Goal: Use online tool/utility: Utilize a website feature to perform a specific function

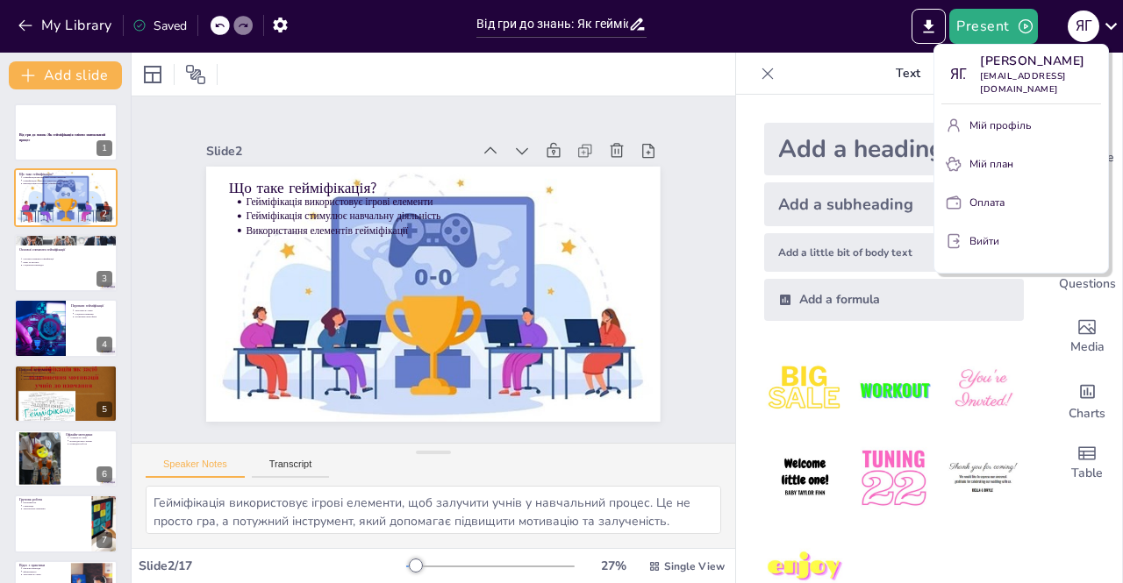
click at [58, 185] on div at bounding box center [561, 291] width 1123 height 583
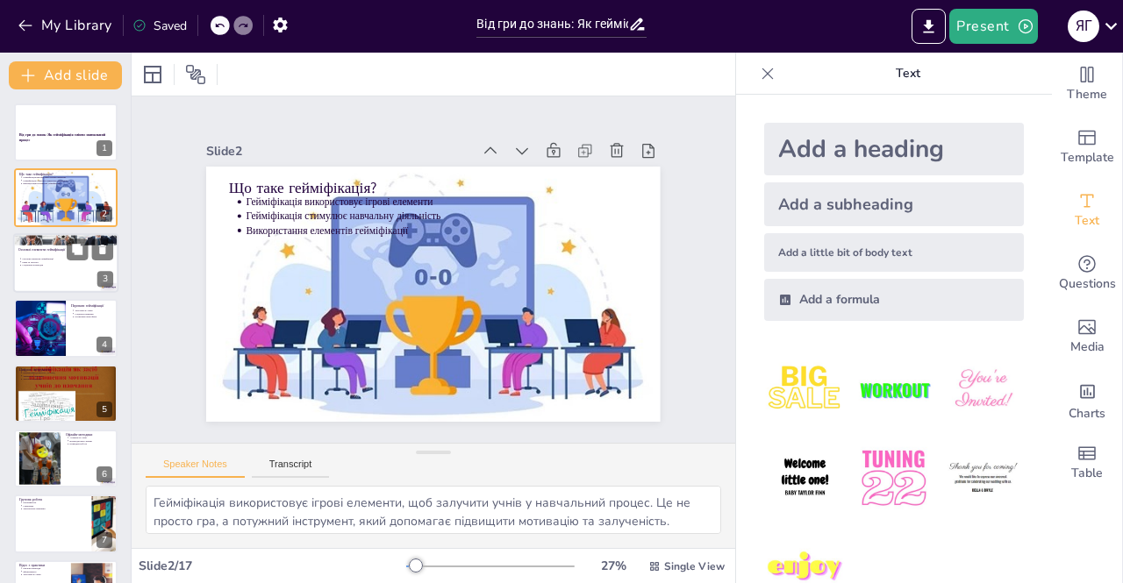
click at [65, 255] on div "Основні елементи гейміфікації Рівні та прогрес Соціальна взаємодія" at bounding box center [65, 263] width 95 height 18
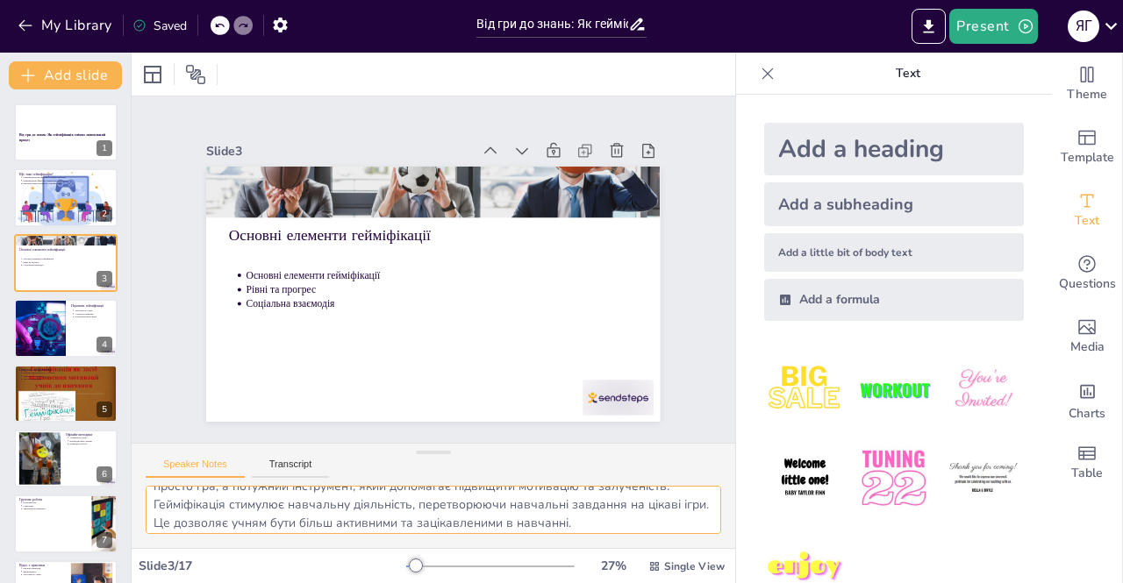
scroll to position [77, 0]
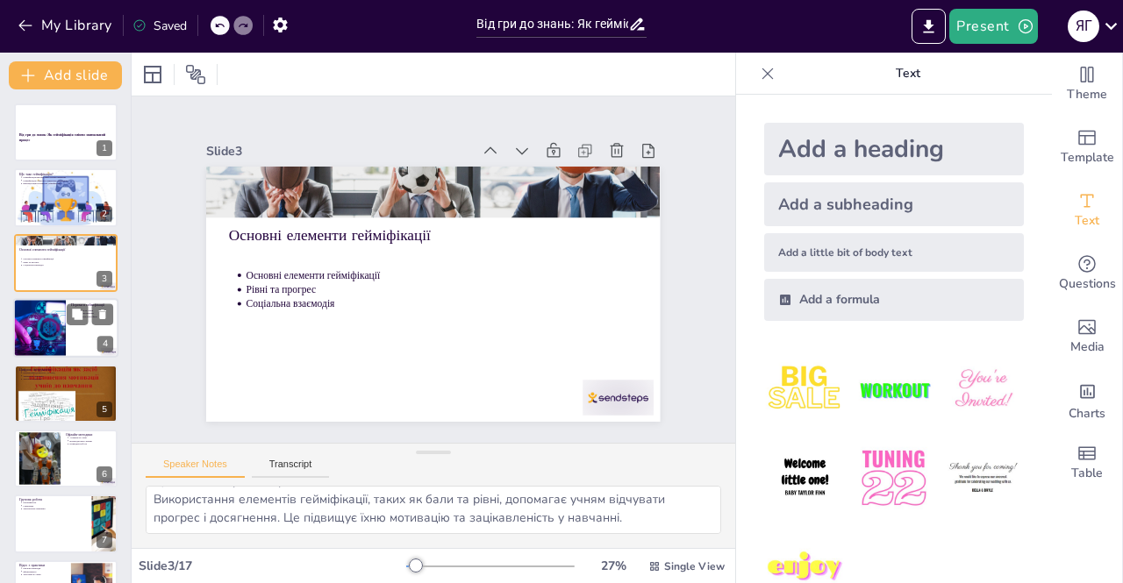
click at [85, 334] on div at bounding box center [65, 328] width 105 height 60
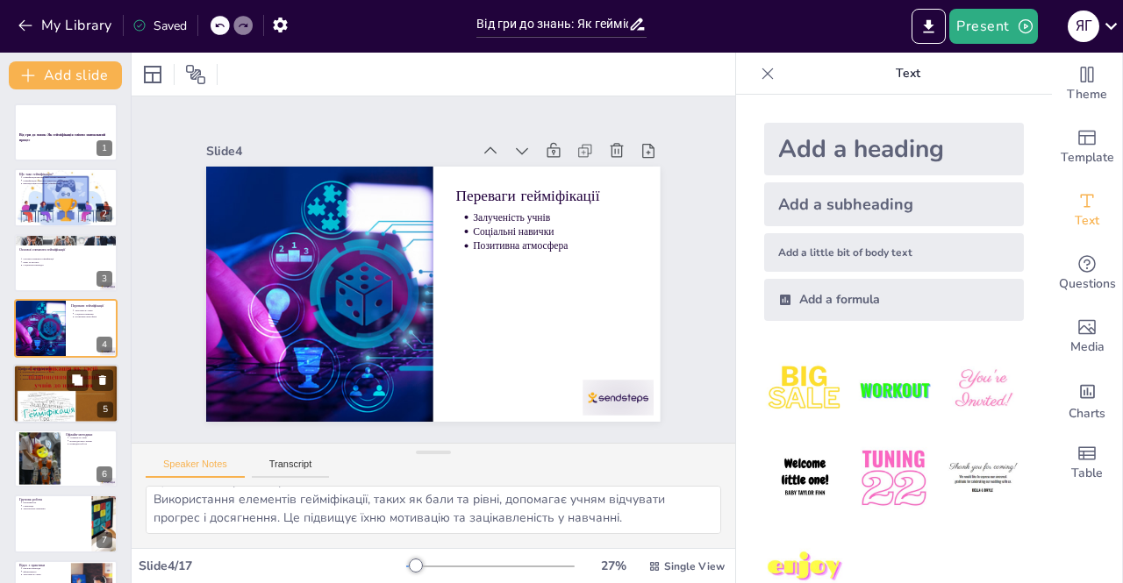
click at [68, 401] on div at bounding box center [65, 393] width 105 height 79
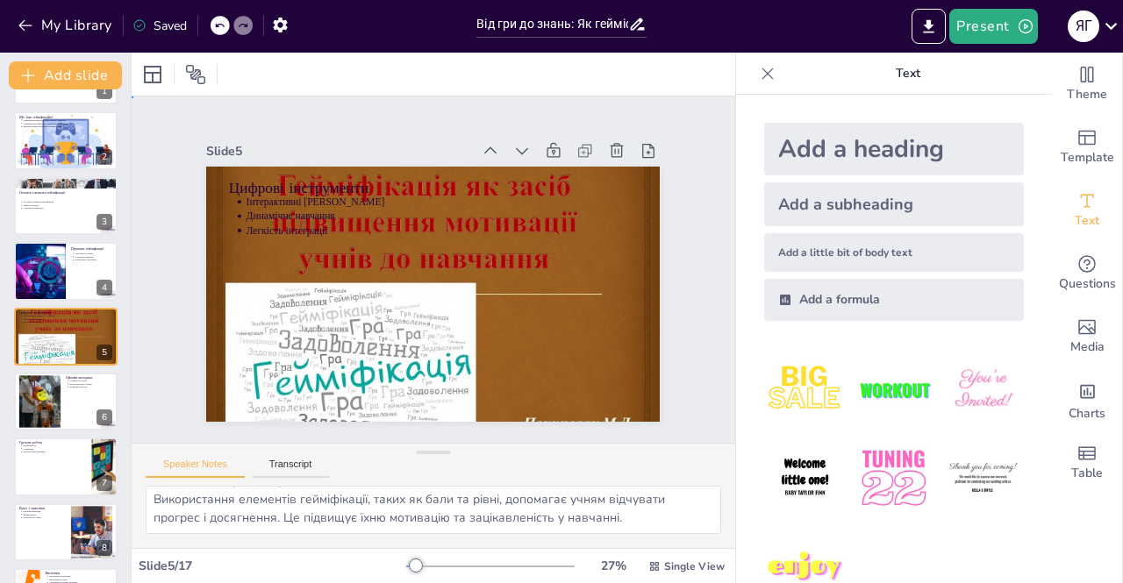
click at [345, 422] on div "Slide 1 Від гри до знань: Як гейміфікація змінює навчальний процес Slide 2 Що т…" at bounding box center [434, 270] width 604 height 347
click at [472, 512] on textarea "Інтерактивні вікторини є чудовим способом залучення учнів, оскільки вони дозвол…" at bounding box center [434, 510] width 576 height 48
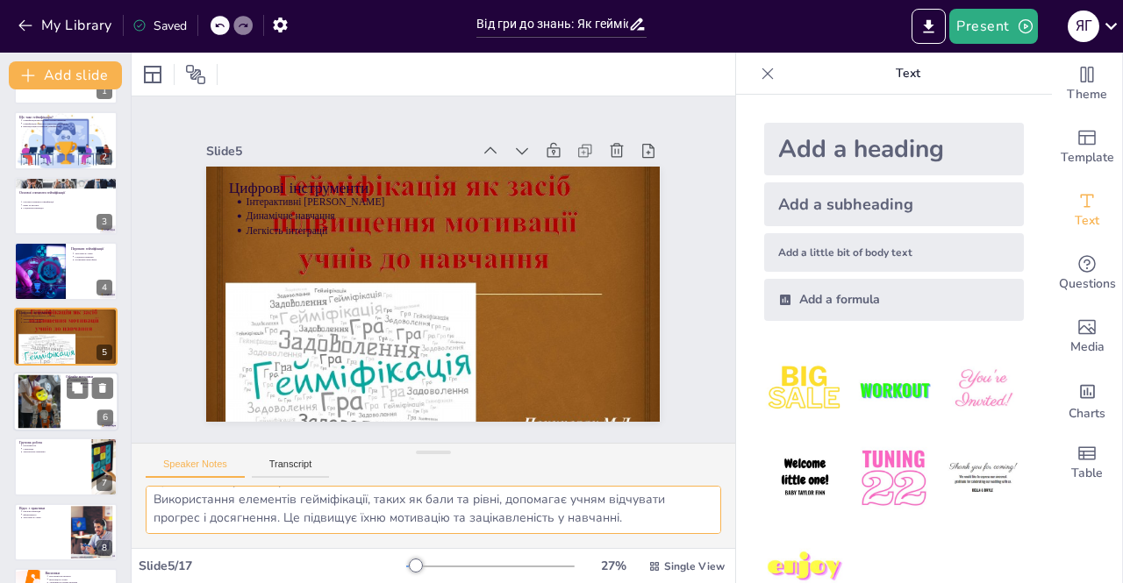
click at [47, 398] on div at bounding box center [39, 403] width 80 height 54
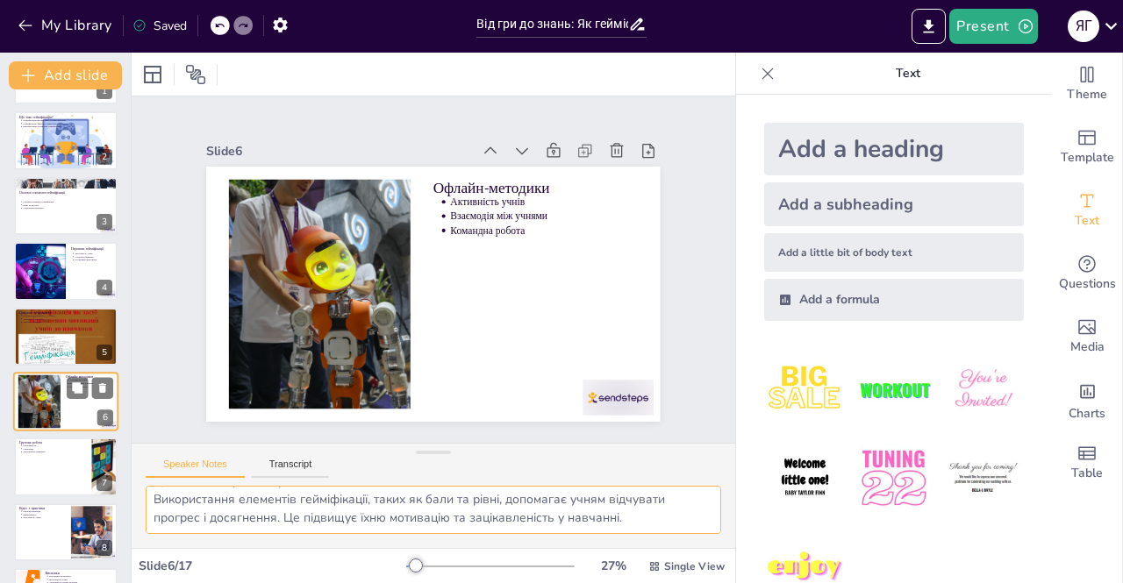
scroll to position [122, 0]
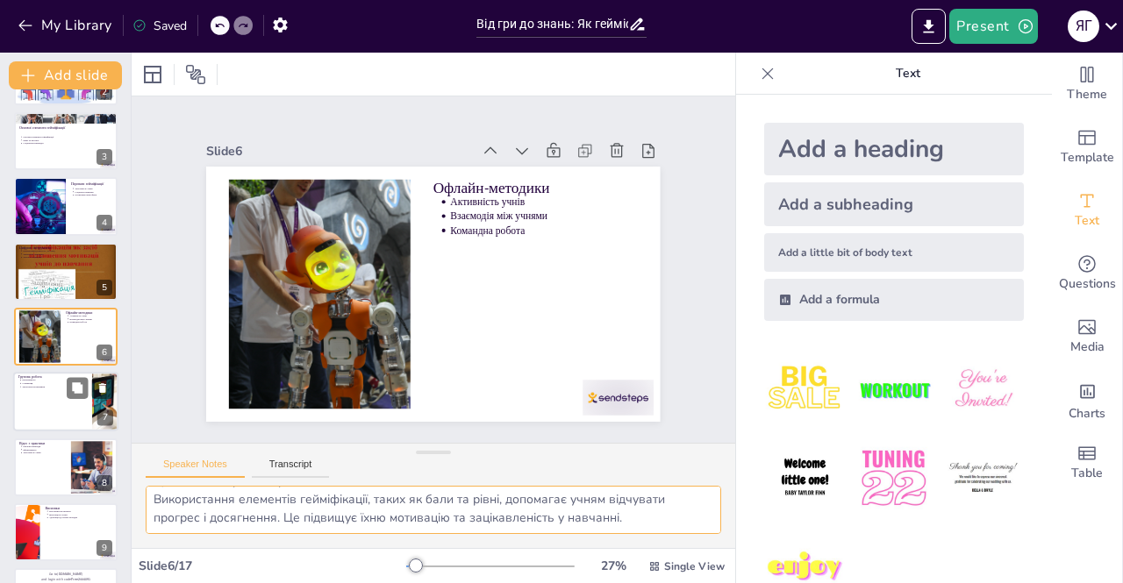
click at [58, 392] on div at bounding box center [65, 403] width 105 height 60
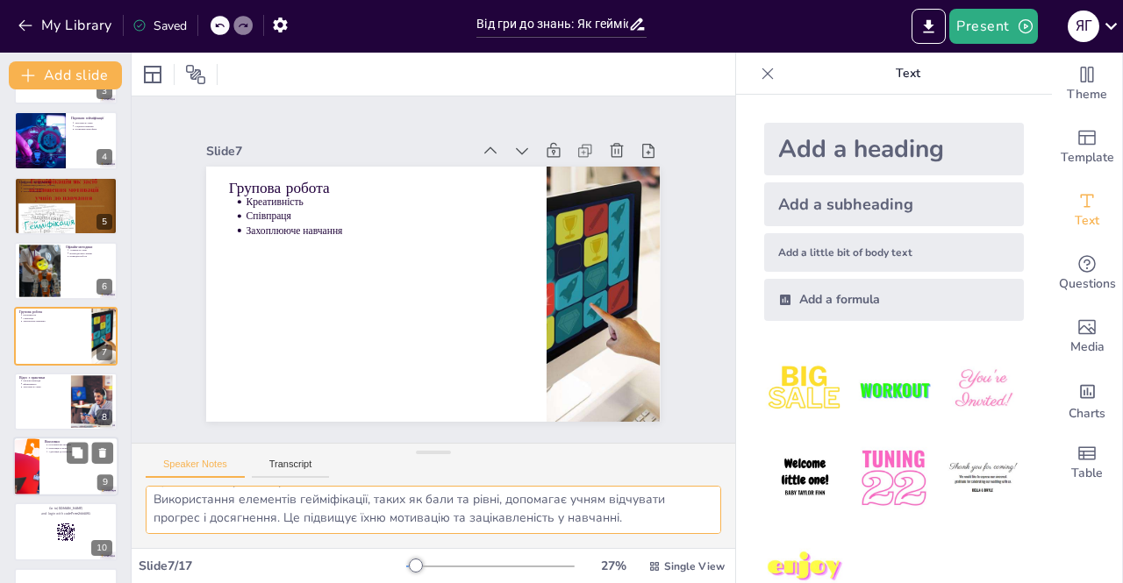
click at [61, 477] on div at bounding box center [65, 467] width 105 height 60
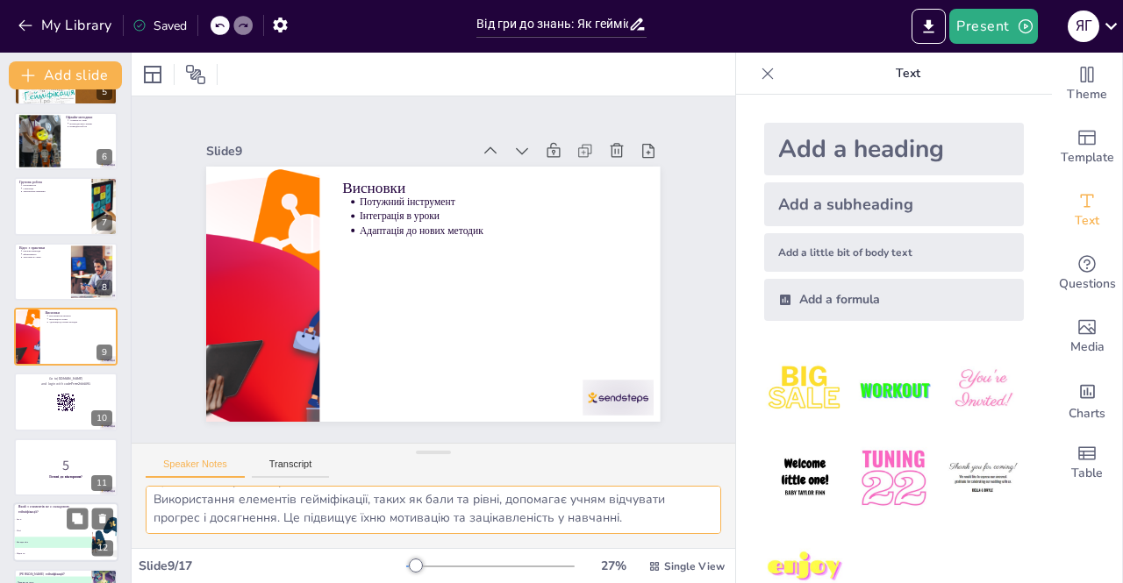
click at [61, 531] on span "B Рівні" at bounding box center [52, 531] width 77 height 3
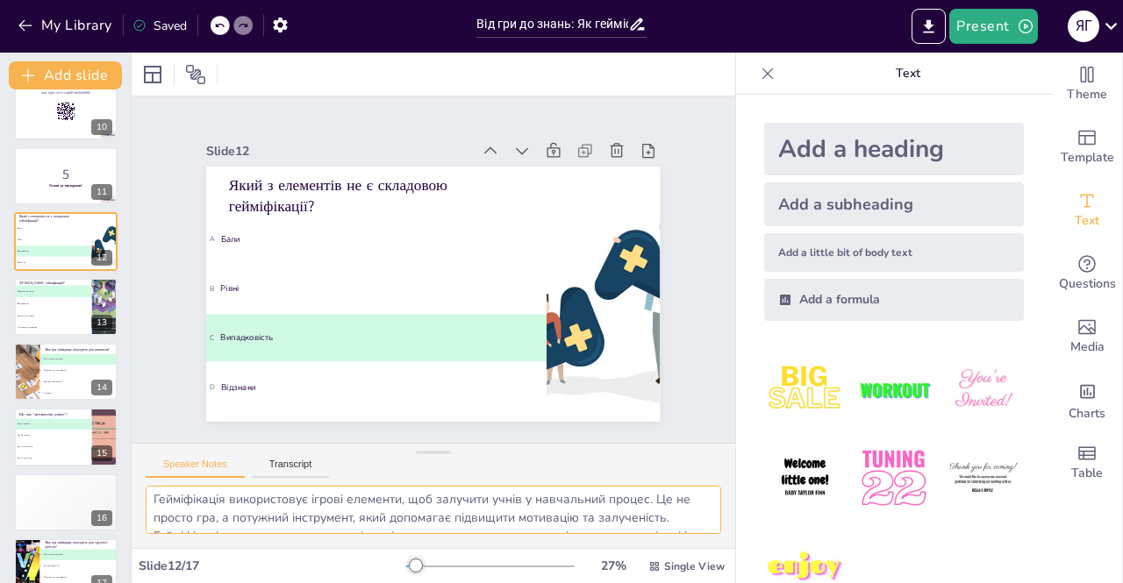
scroll to position [636, 0]
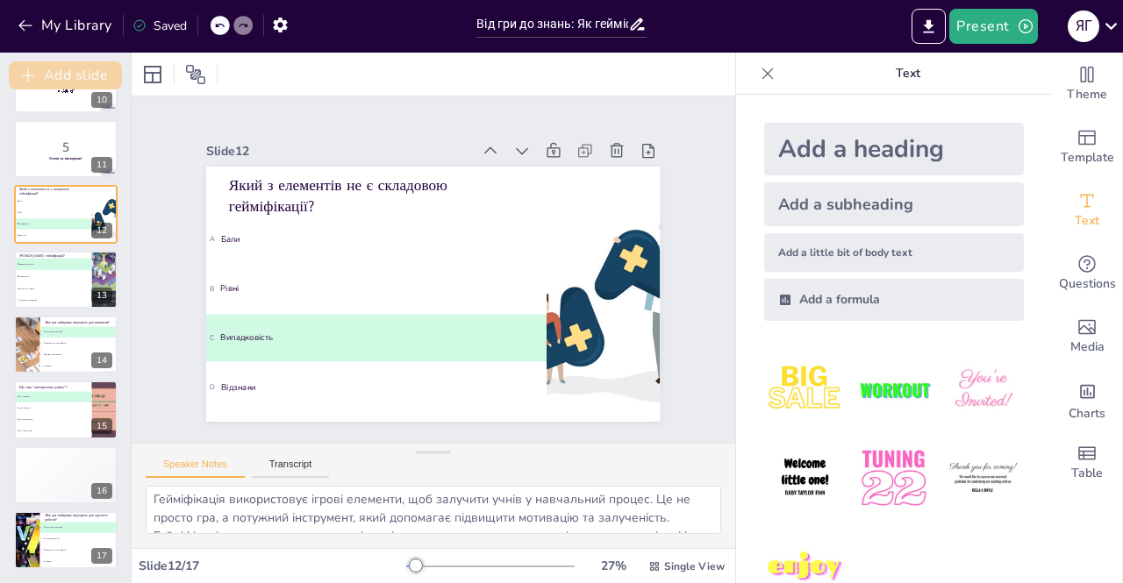
click at [26, 75] on icon "button" at bounding box center [27, 75] width 13 height 13
